Goal: Task Accomplishment & Management: Manage account settings

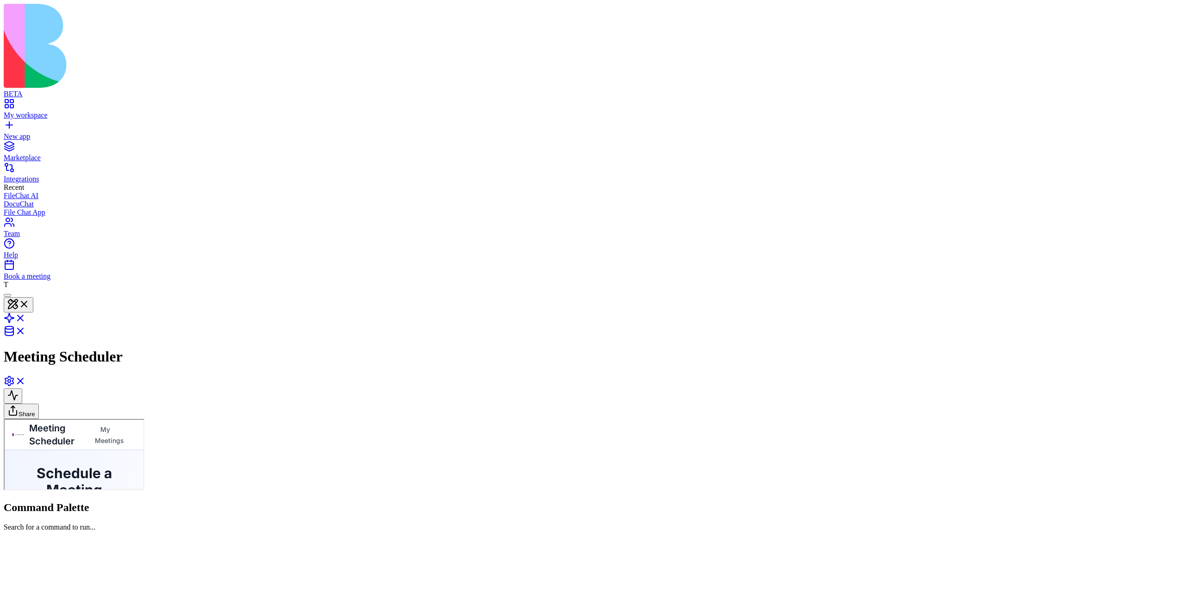
click at [8, 103] on link "My workspace" at bounding box center [592, 111] width 1177 height 17
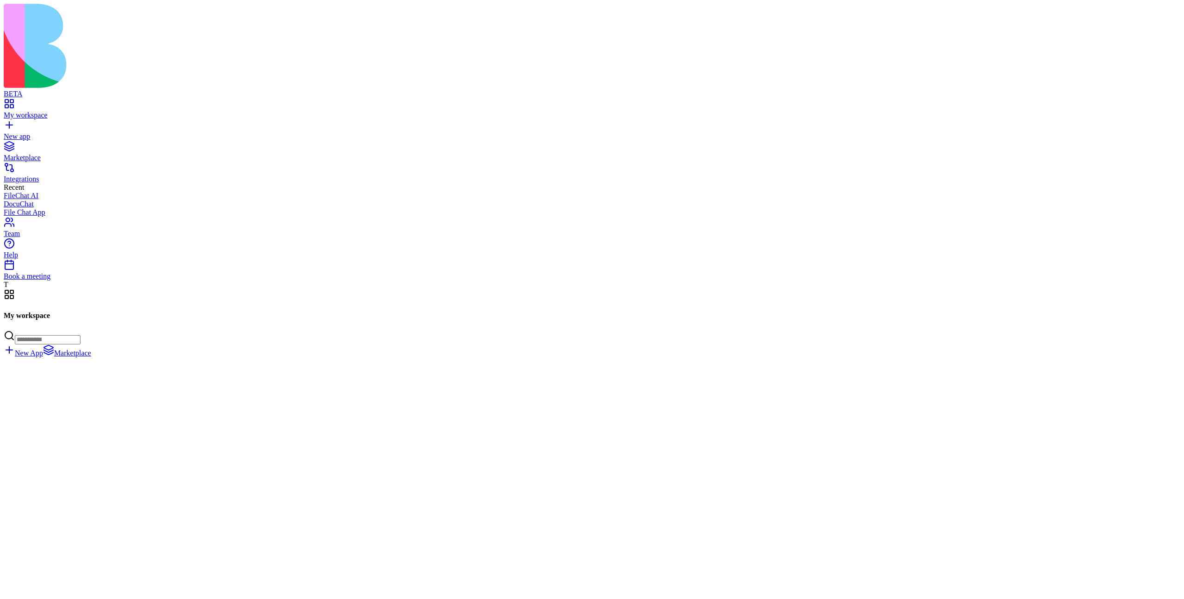
scroll to position [36861, 0]
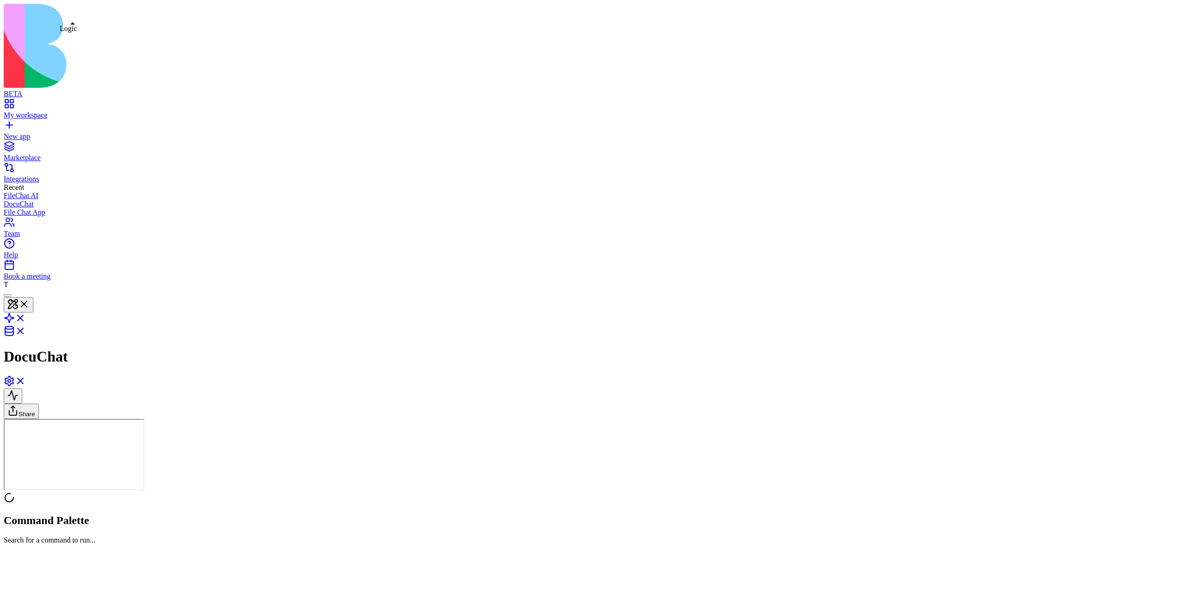
click at [26, 317] on link at bounding box center [15, 321] width 22 height 8
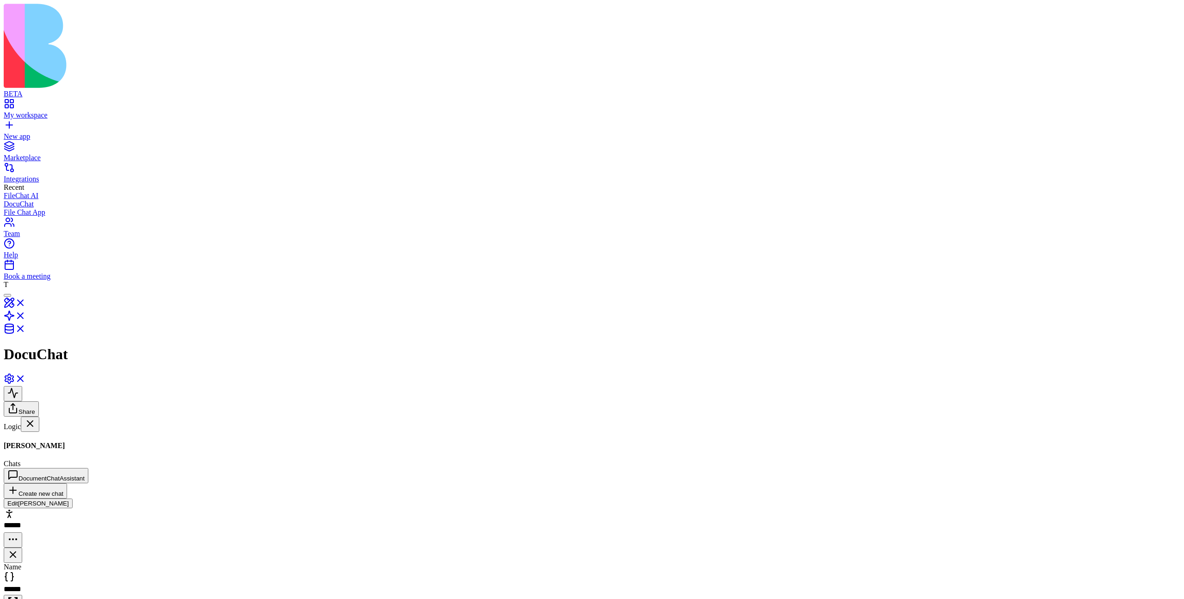
click at [74, 461] on link "[PERSON_NAME]" at bounding box center [57, 470] width 106 height 18
click at [76, 494] on div "DocumentChatAssistant" at bounding box center [57, 498] width 106 height 8
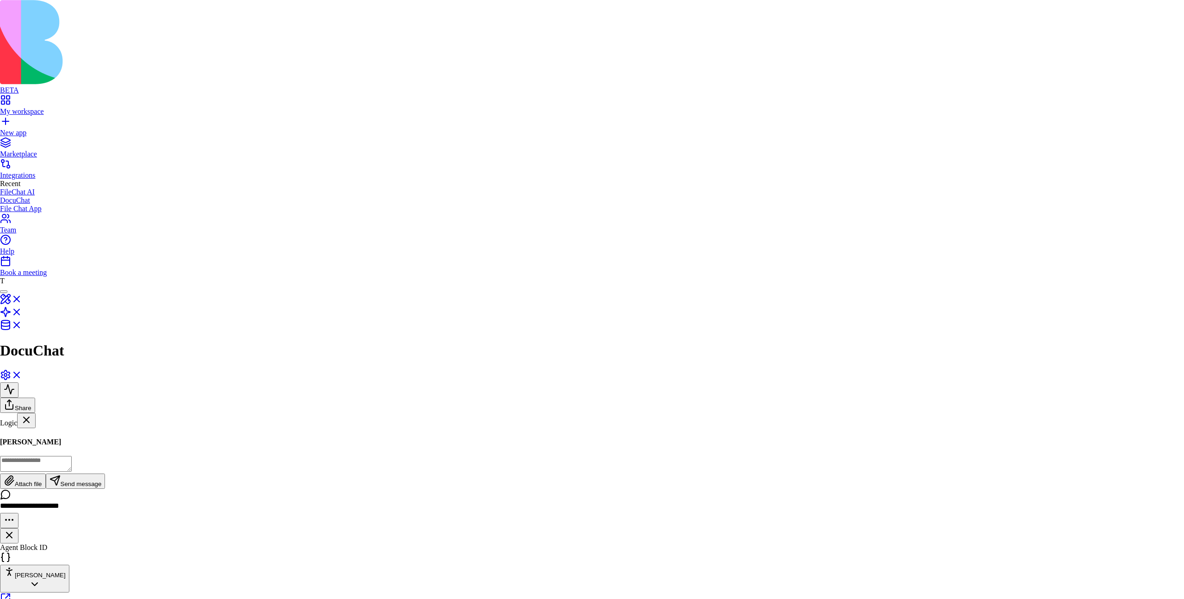
scroll to position [1263, 0]
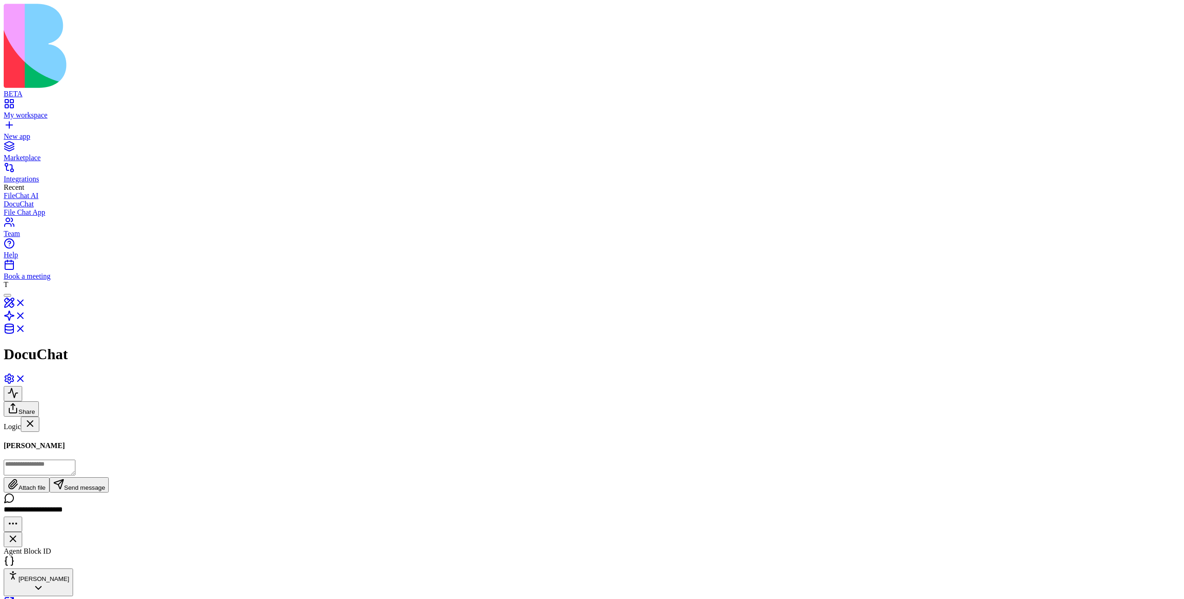
click at [277, 441] on div "Morgan Attach file Send message" at bounding box center [592, 466] width 1177 height 51
click at [299, 441] on div "Morgan Attach file Send message" at bounding box center [592, 466] width 1177 height 51
click at [74, 541] on div "ProcessUploadedDocument" at bounding box center [57, 545] width 106 height 8
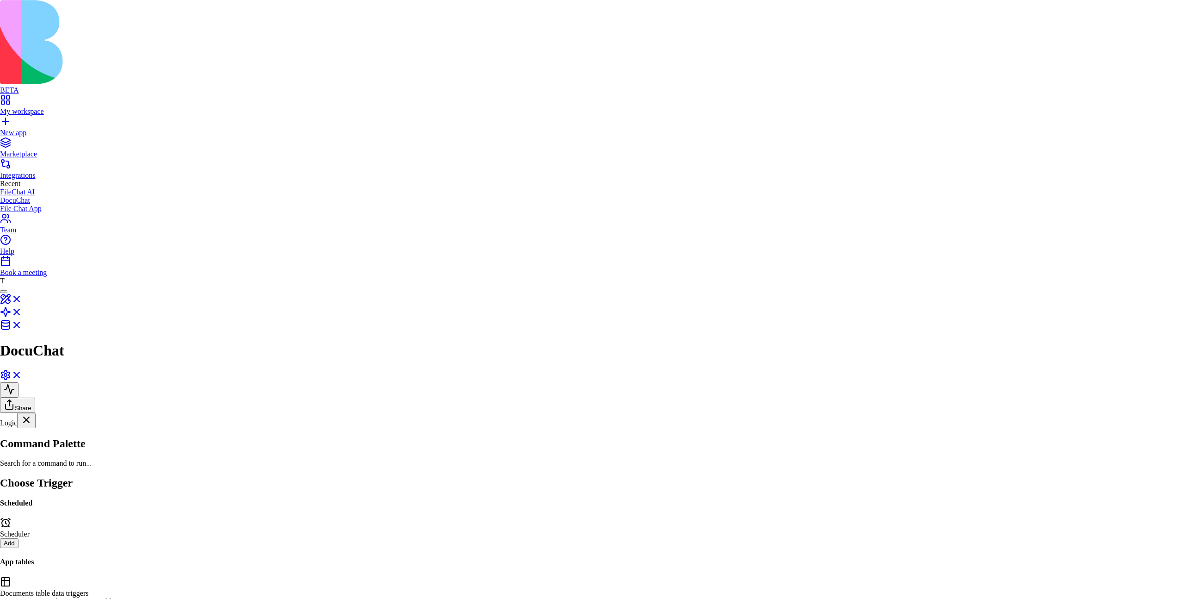
click at [866, 475] on div at bounding box center [592, 475] width 1184 height 0
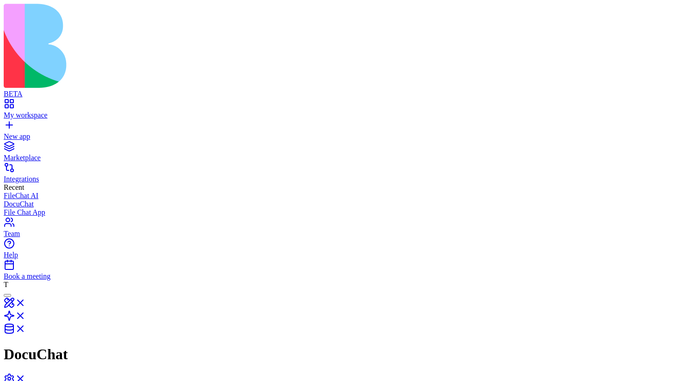
click at [18, 103] on link "My workspace" at bounding box center [350, 111] width 692 height 17
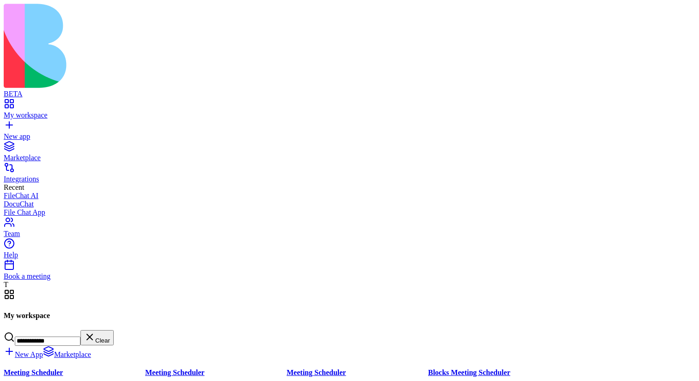
scroll to position [278, 0]
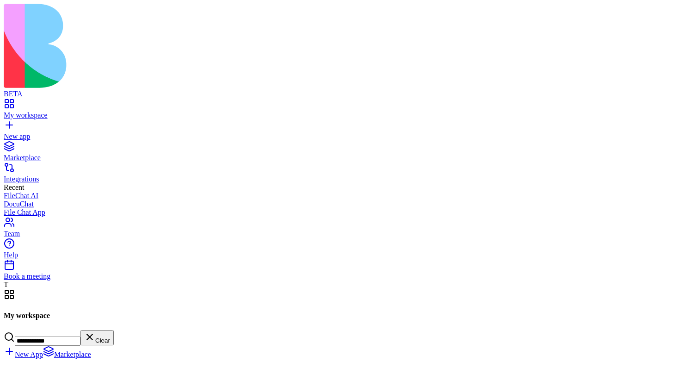
type input "**********"
